Goal: Obtain resource: Download file/media

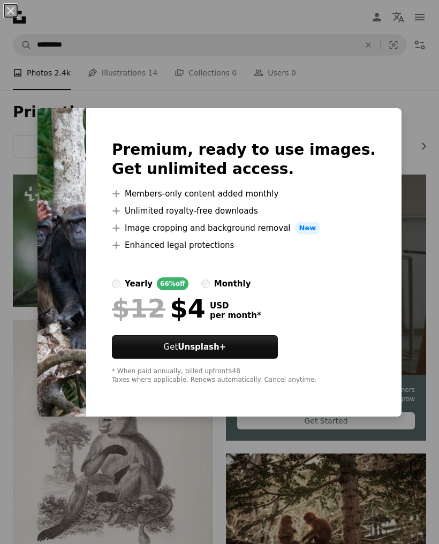
scroll to position [897, 0]
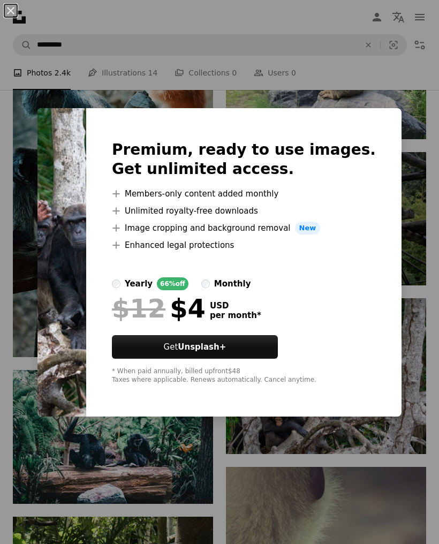
click at [411, 167] on div "An X shape Premium, ready to use images. Get unlimited access. A plus sign Memb…" at bounding box center [219, 272] width 439 height 544
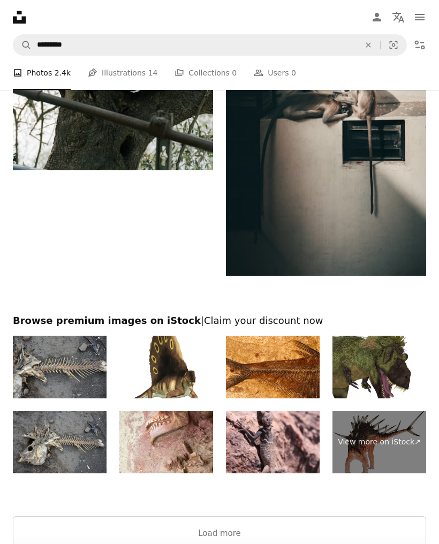
scroll to position [2515, 0]
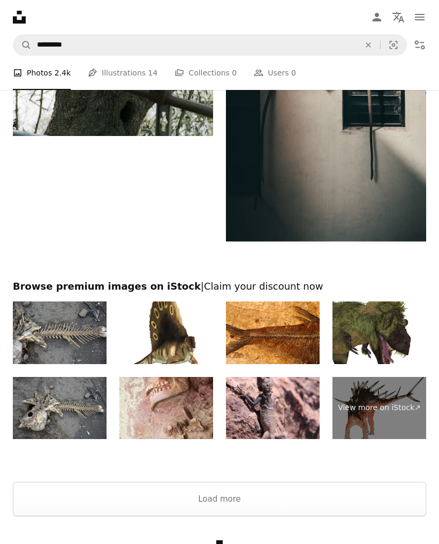
click at [288, 498] on button "Load more" at bounding box center [219, 499] width 413 height 34
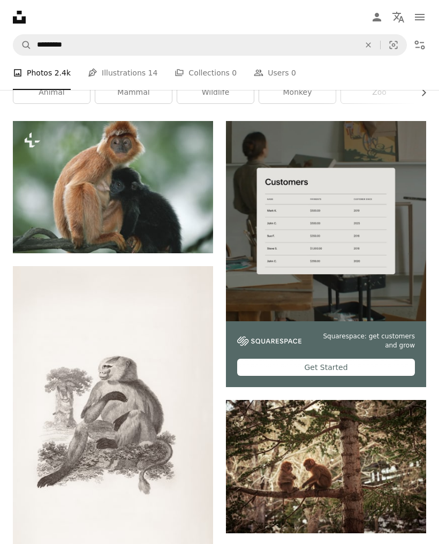
scroll to position [0, 0]
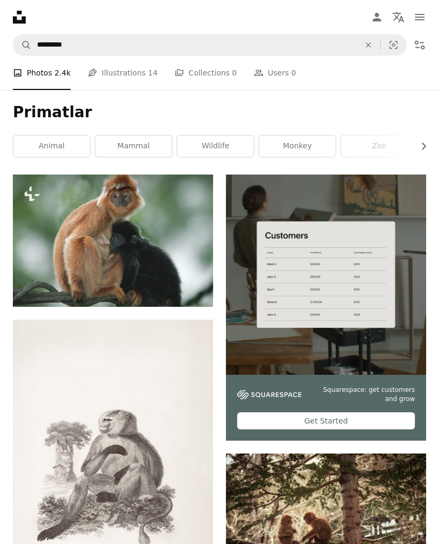
click at [124, 80] on link "Pen Tool Illustrations 14" at bounding box center [123, 73] width 70 height 34
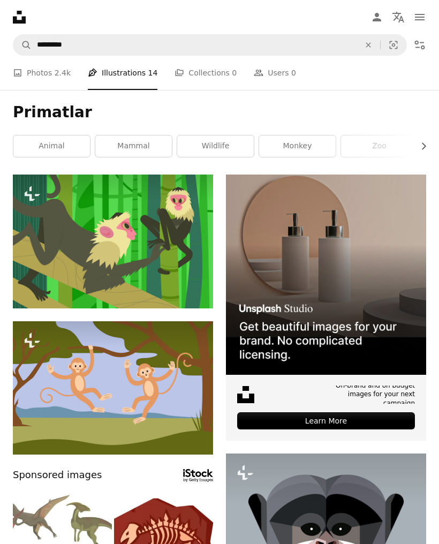
click at [48, 78] on link "A photo Photos 2.4k" at bounding box center [42, 73] width 58 height 34
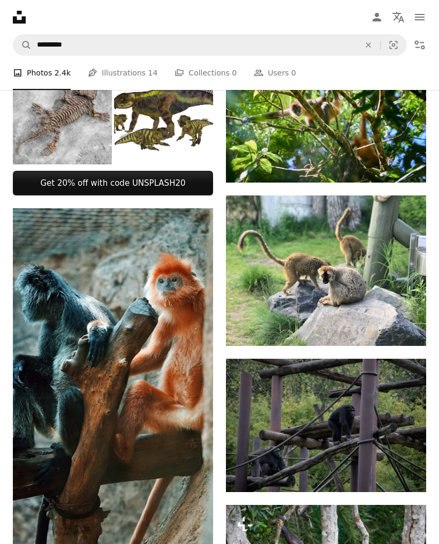
scroll to position [690, 0]
click at [190, 148] on img at bounding box center [163, 114] width 99 height 99
